Goal: Transaction & Acquisition: Subscribe to service/newsletter

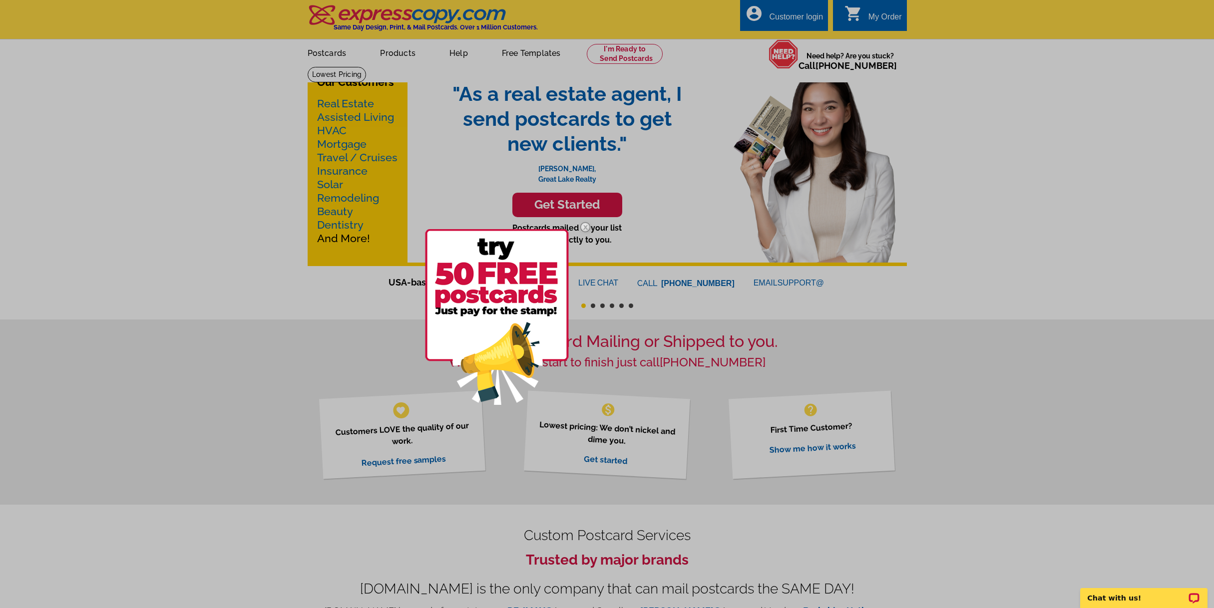
click at [781, 19] on div at bounding box center [607, 304] width 1214 height 608
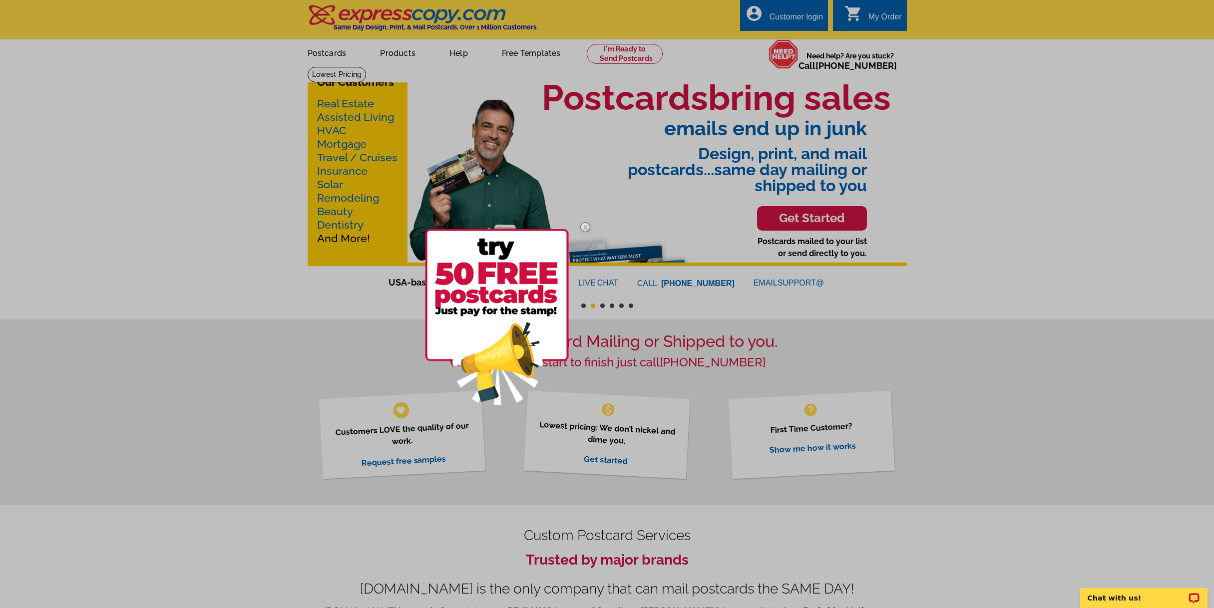
click at [788, 13] on div at bounding box center [607, 304] width 1214 height 608
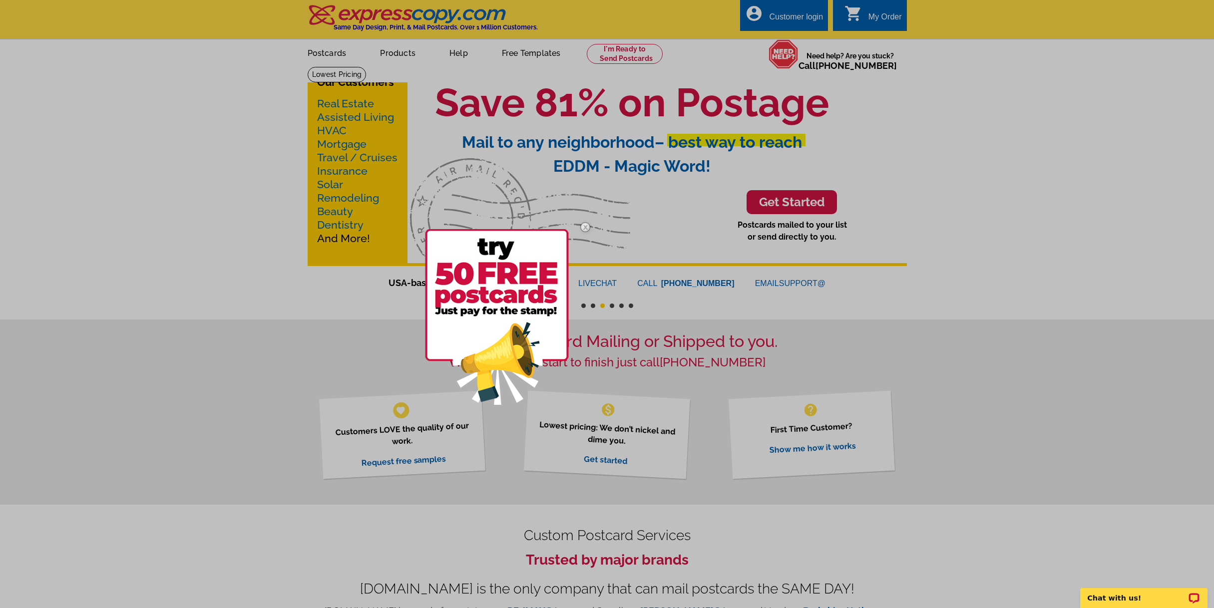
click at [764, 16] on div at bounding box center [607, 304] width 1214 height 608
click at [330, 105] on div at bounding box center [607, 304] width 1214 height 608
click at [625, 52] on div at bounding box center [607, 304] width 1214 height 608
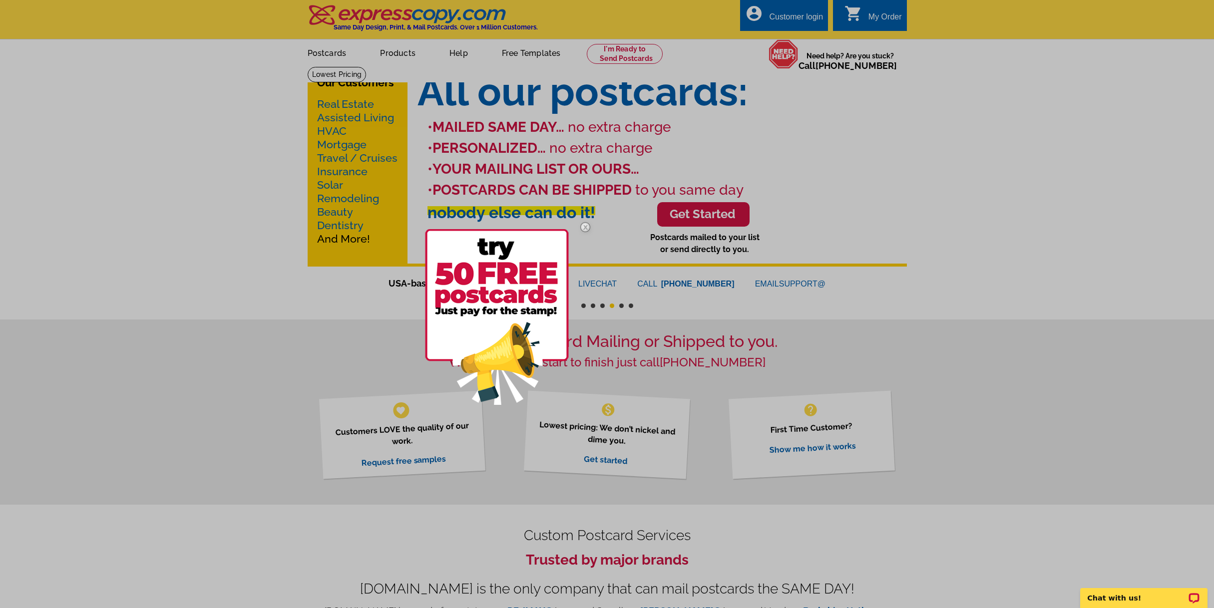
click at [708, 218] on div at bounding box center [607, 304] width 1214 height 608
click at [797, 13] on div at bounding box center [607, 304] width 1214 height 608
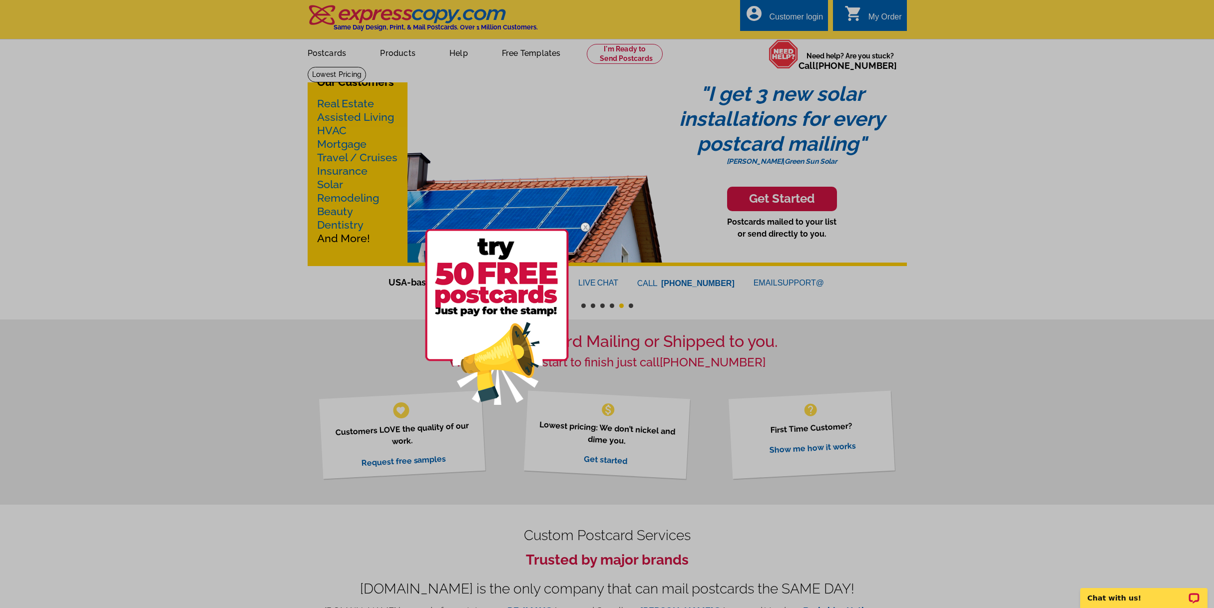
click at [482, 296] on img at bounding box center [497, 317] width 144 height 176
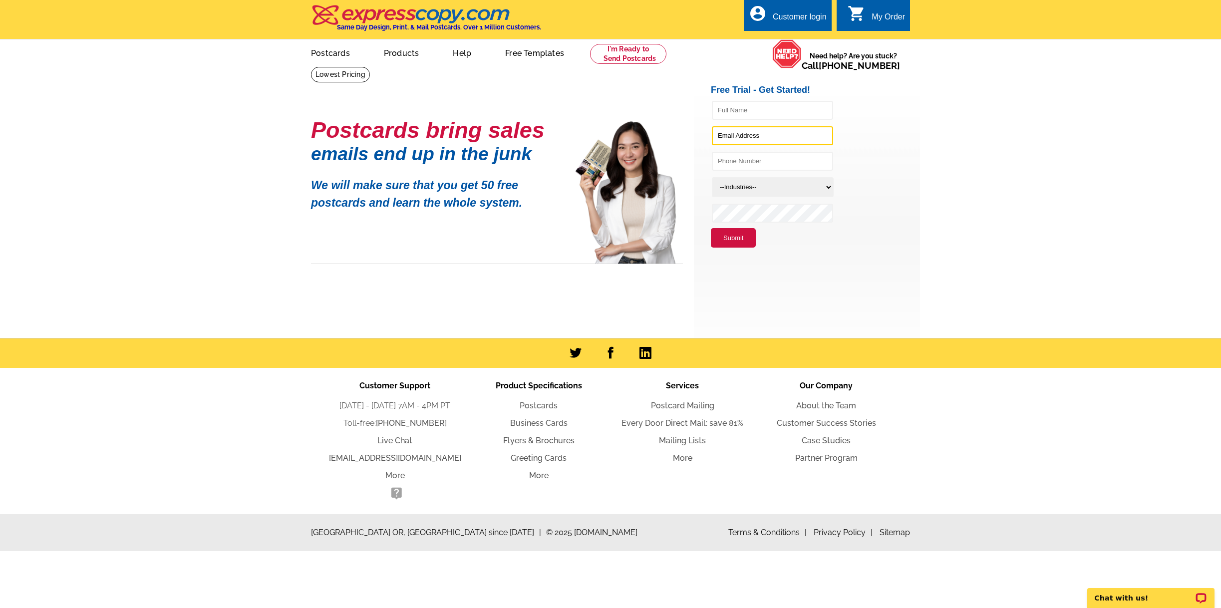
type input "dana.filsaime@gmail.com"
click at [803, 13] on div "Customer login" at bounding box center [800, 19] width 54 height 14
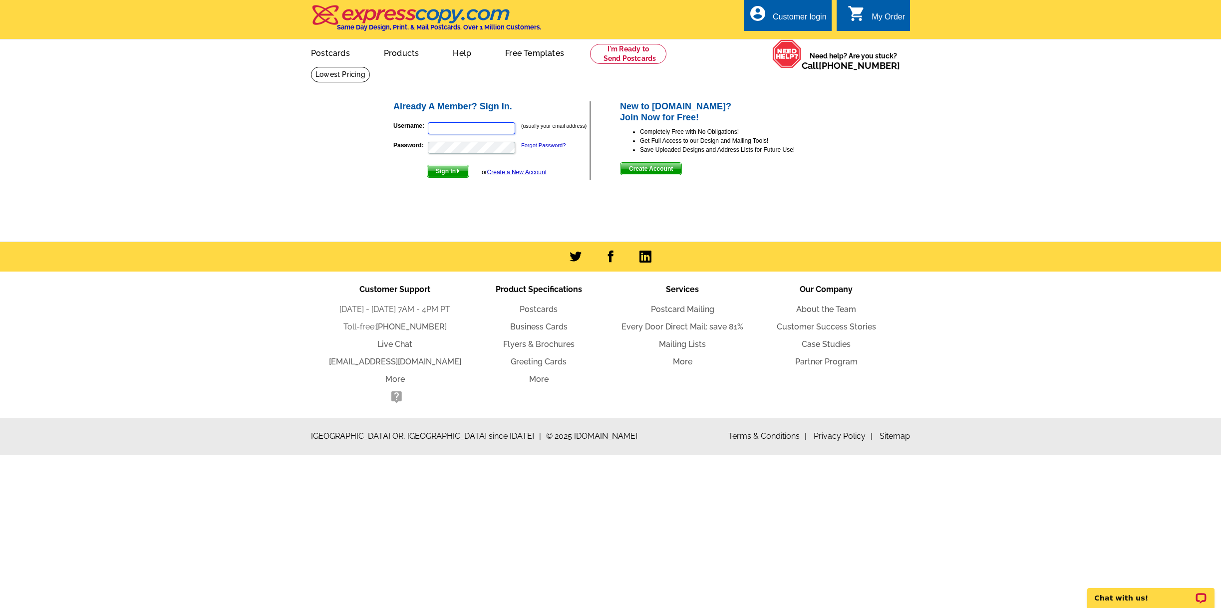
type input "[PERSON_NAME][EMAIL_ADDRESS][PERSON_NAME][DOMAIN_NAME]"
click at [450, 173] on span "Sign In" at bounding box center [447, 171] width 41 height 12
